Goal: Obtain resource: Download file/media

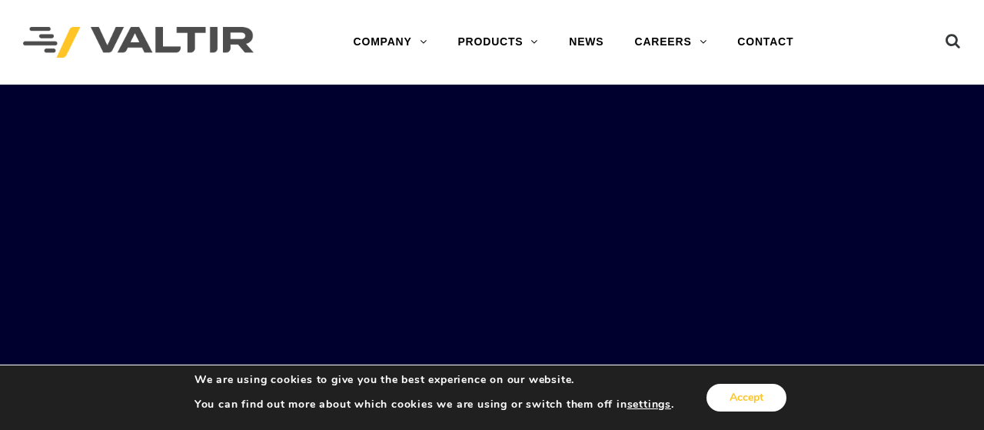
click at [732, 390] on button "Accept" at bounding box center [747, 398] width 80 height 28
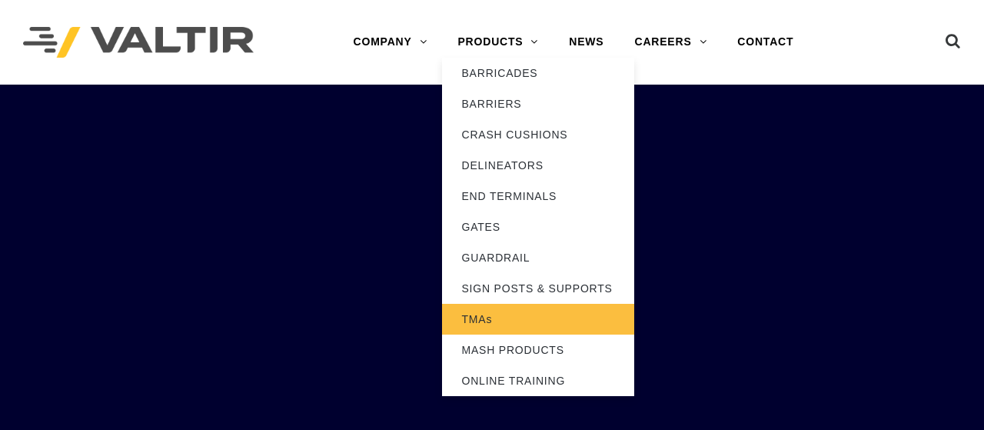
click at [491, 316] on link "TMAs" at bounding box center [538, 319] width 192 height 31
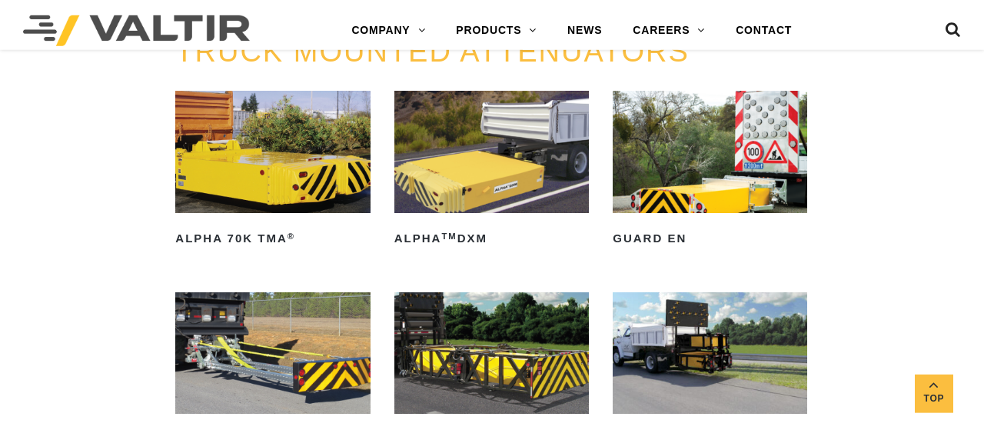
scroll to position [720, 0]
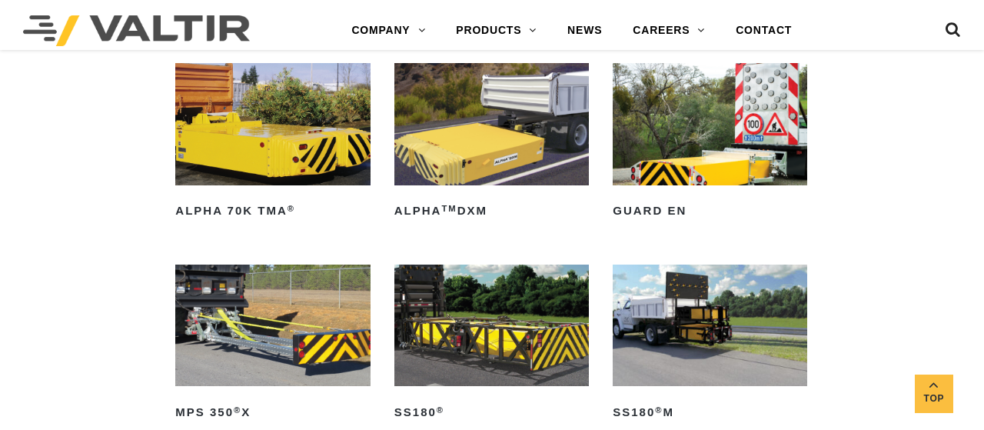
click at [721, 170] on img at bounding box center [710, 123] width 195 height 121
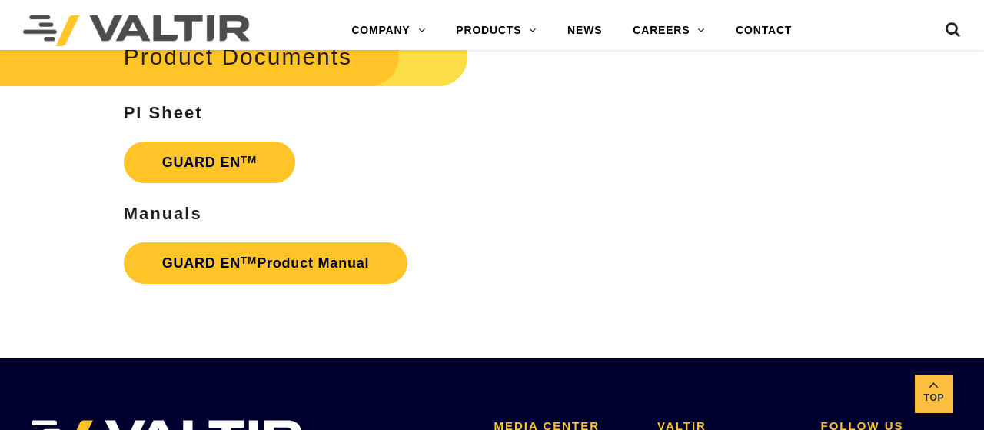
scroll to position [2719, 0]
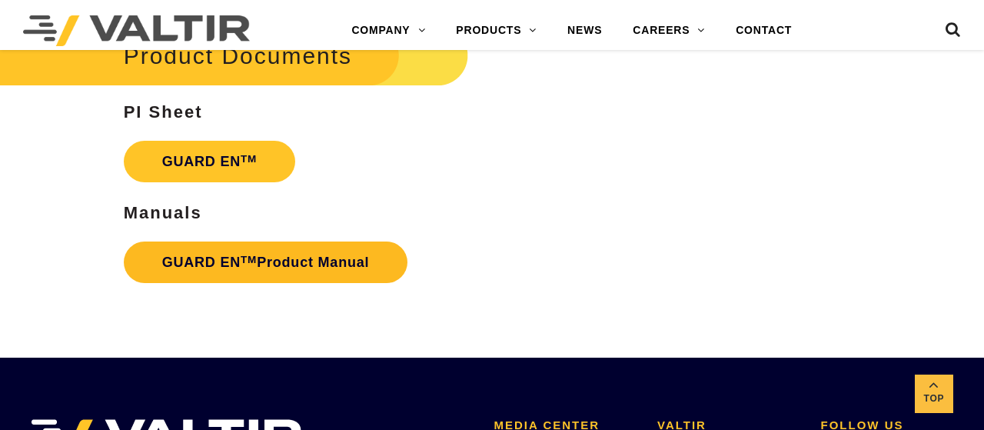
click at [271, 248] on link "GUARD EN TM Product Manual" at bounding box center [266, 262] width 284 height 42
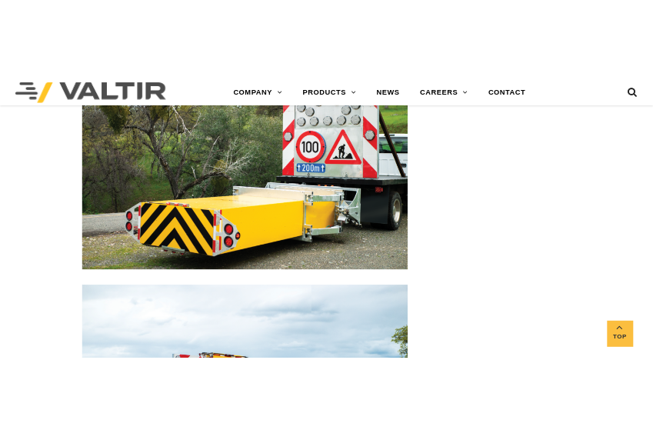
scroll to position [1999, 0]
